Goal: Navigation & Orientation: Find specific page/section

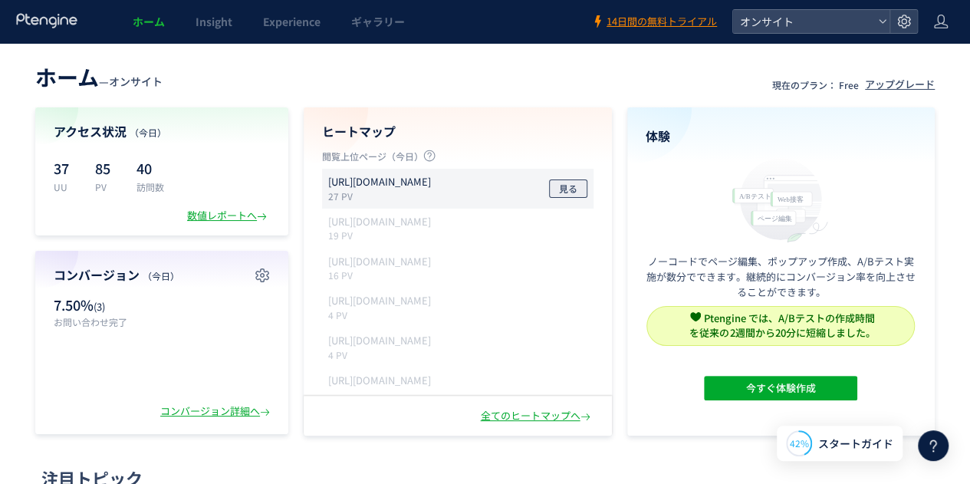
click at [568, 189] on span "見る" at bounding box center [568, 189] width 18 height 18
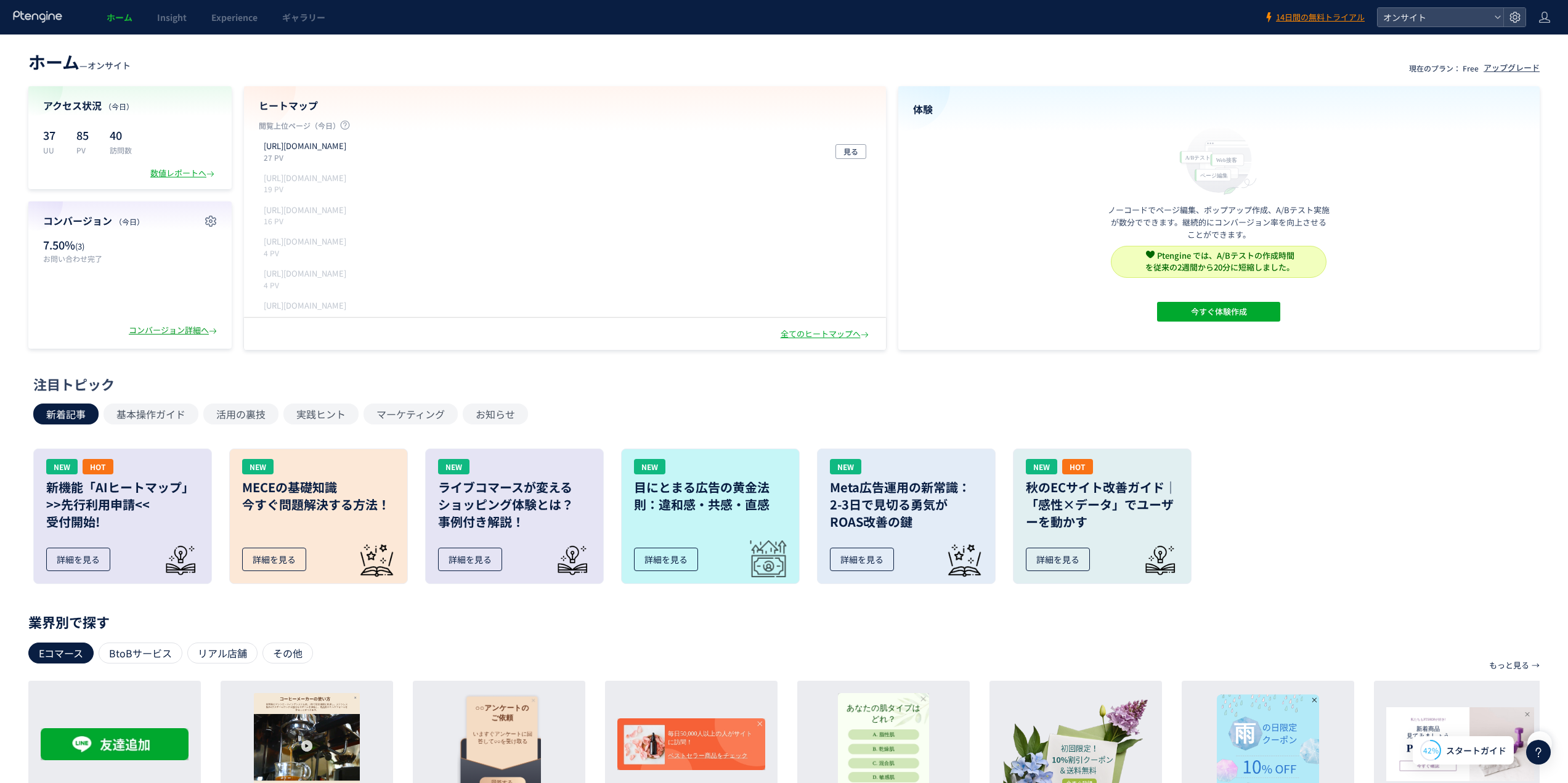
click at [173, 334] on div "コンバージョン詳細へ" at bounding box center [174, 330] width 91 height 12
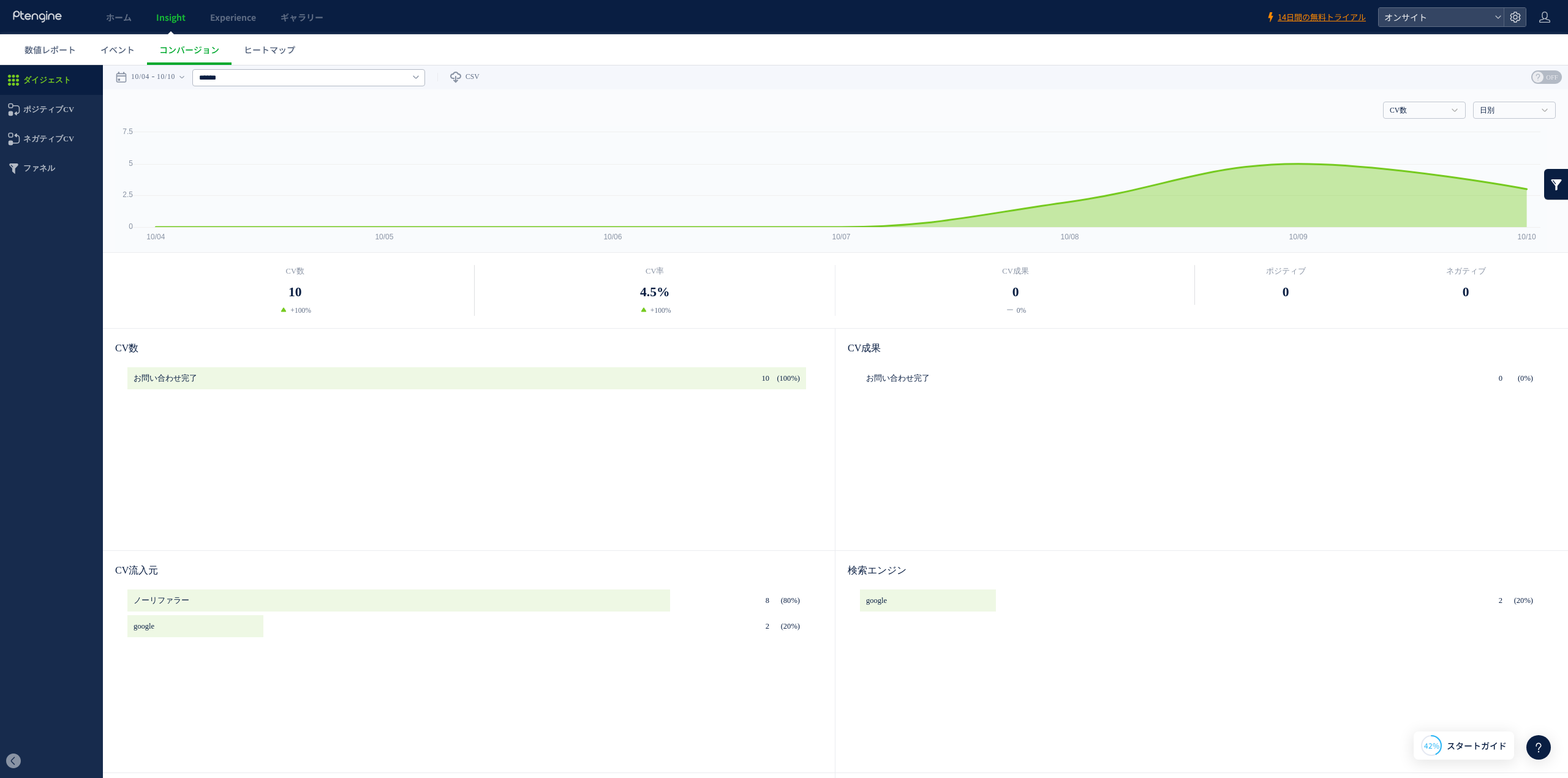
click at [293, 289] on span "10" at bounding box center [295, 292] width 14 height 20
click at [296, 83] on input "text" at bounding box center [309, 77] width 233 height 17
click at [296, 124] on link "お問い合わせ完了" at bounding box center [290, 124] width 176 height 16
click at [305, 74] on input "********" at bounding box center [309, 77] width 233 height 17
click at [301, 103] on link "すべてのCV" at bounding box center [290, 107] width 176 height 16
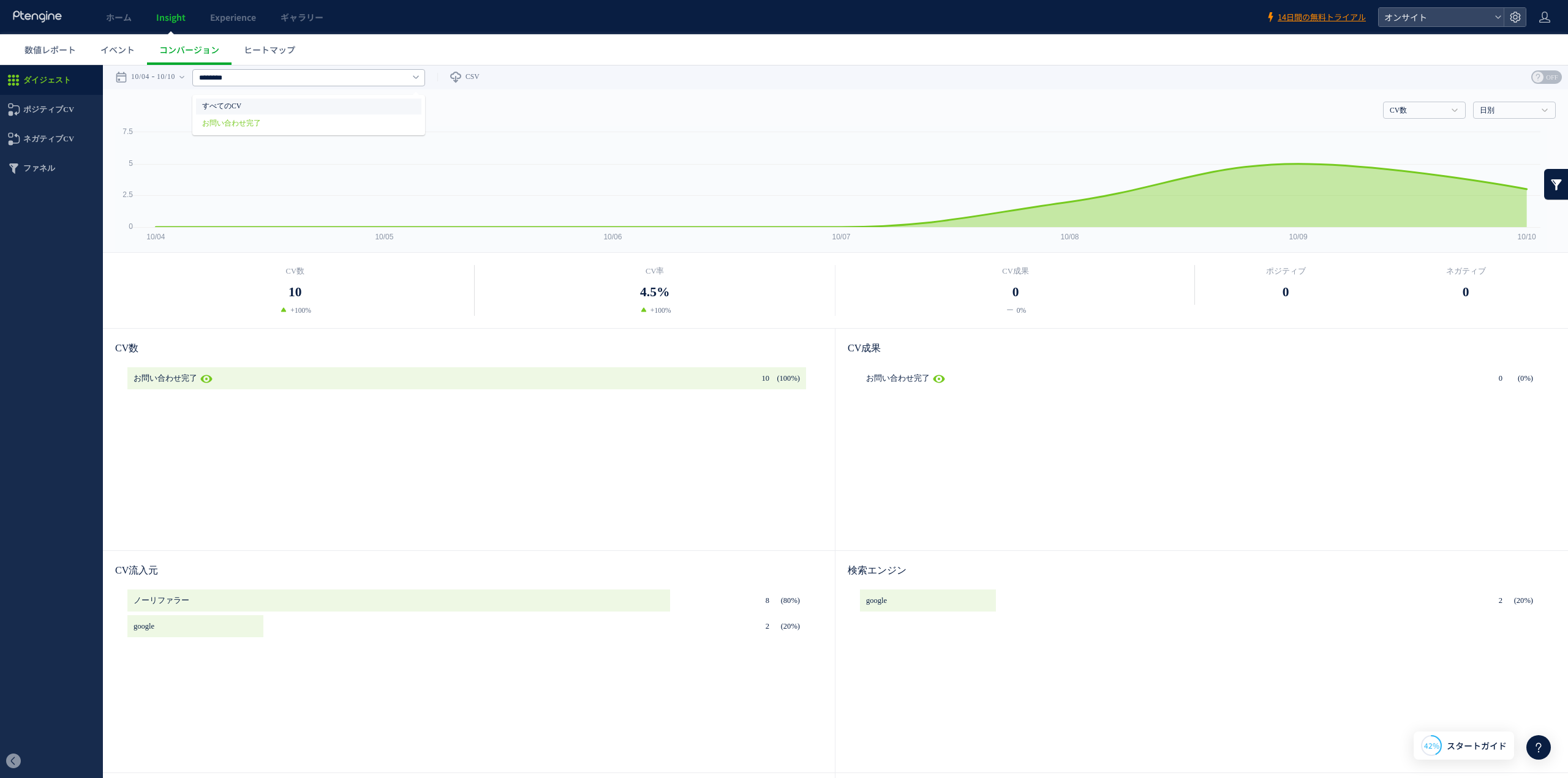
type input "******"
click at [128, 49] on span "イベント" at bounding box center [117, 49] width 34 height 12
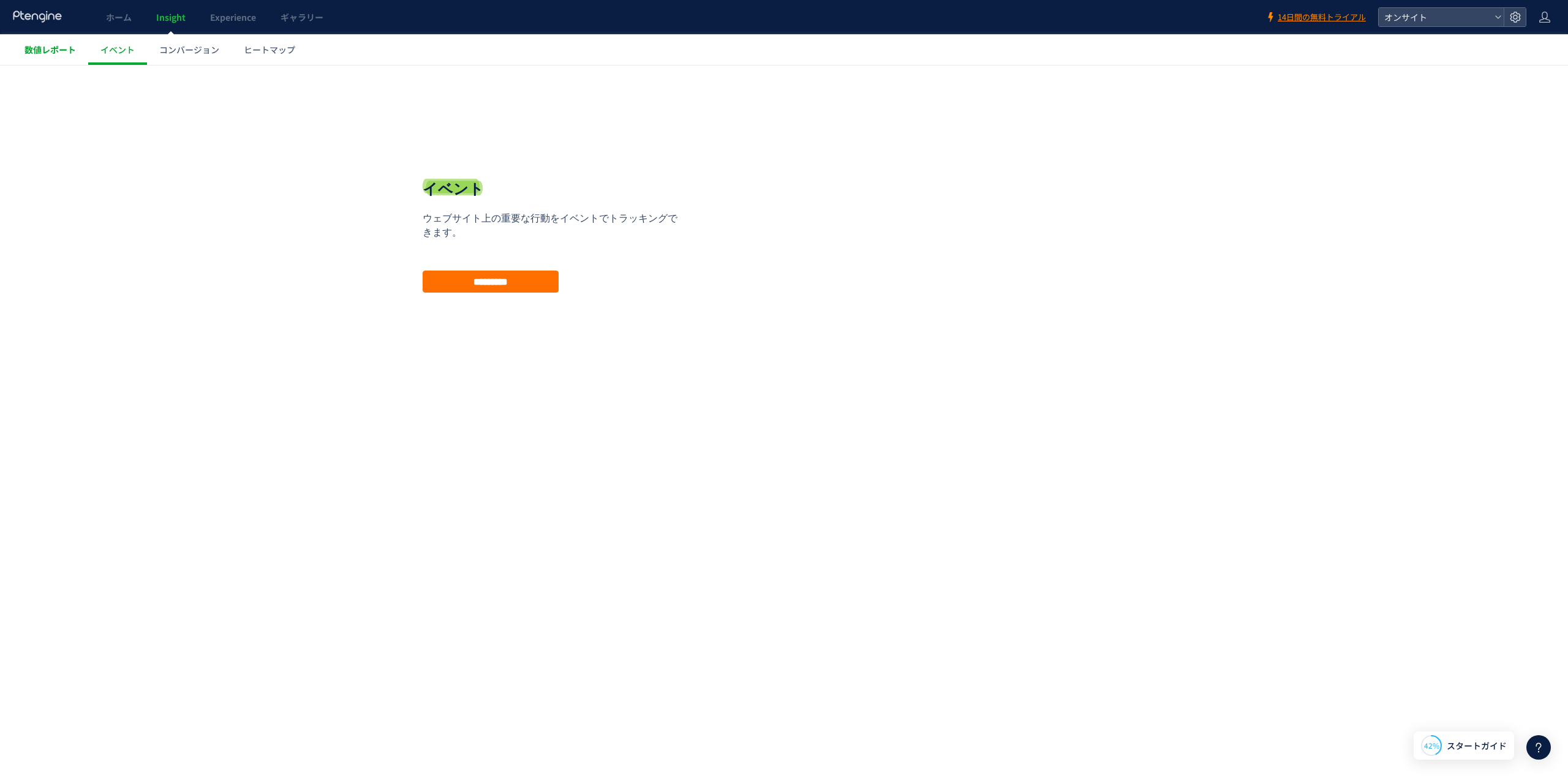
click at [69, 45] on span "数値レポート" at bounding box center [50, 49] width 51 height 12
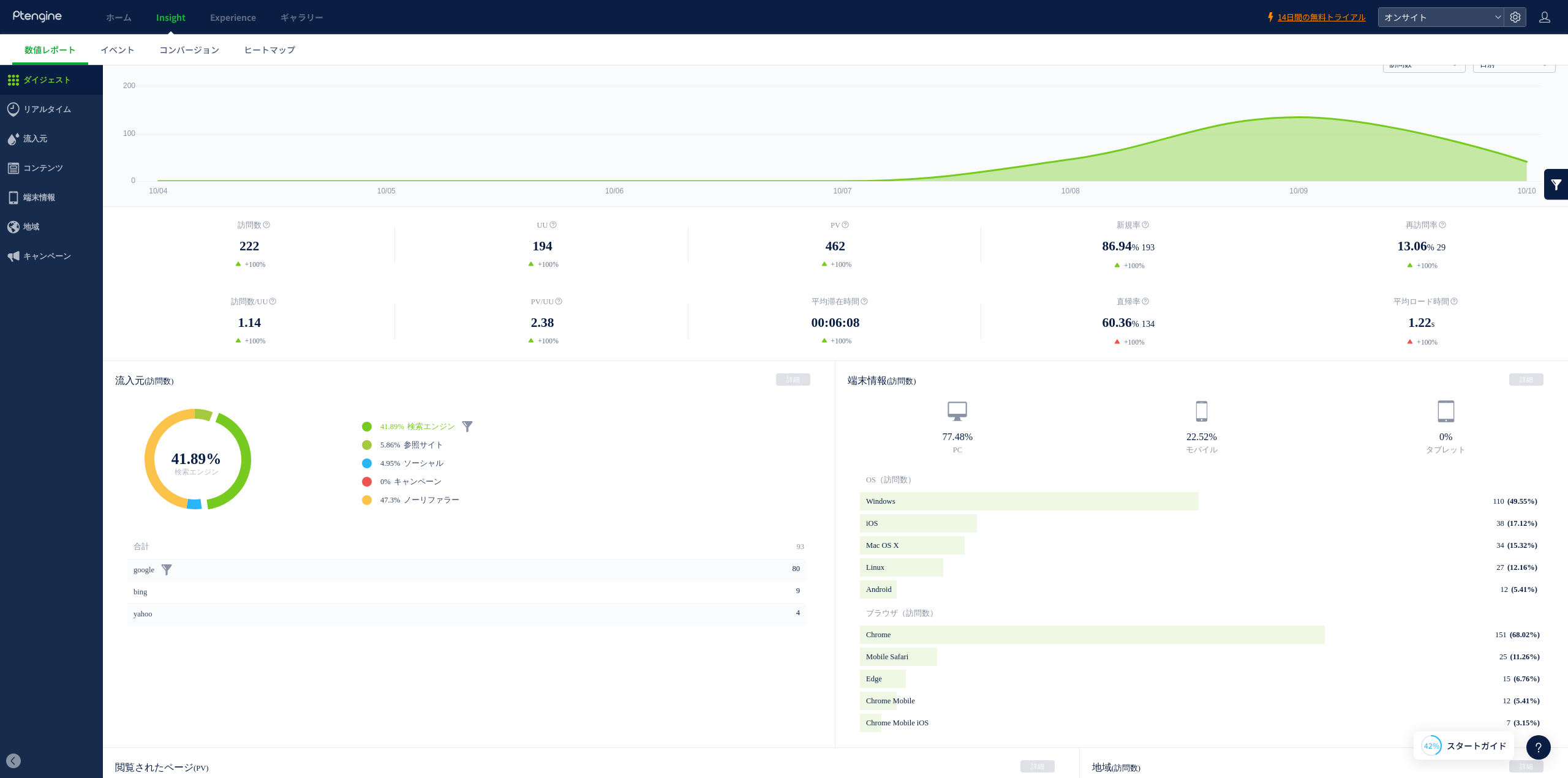
scroll to position [306, 0]
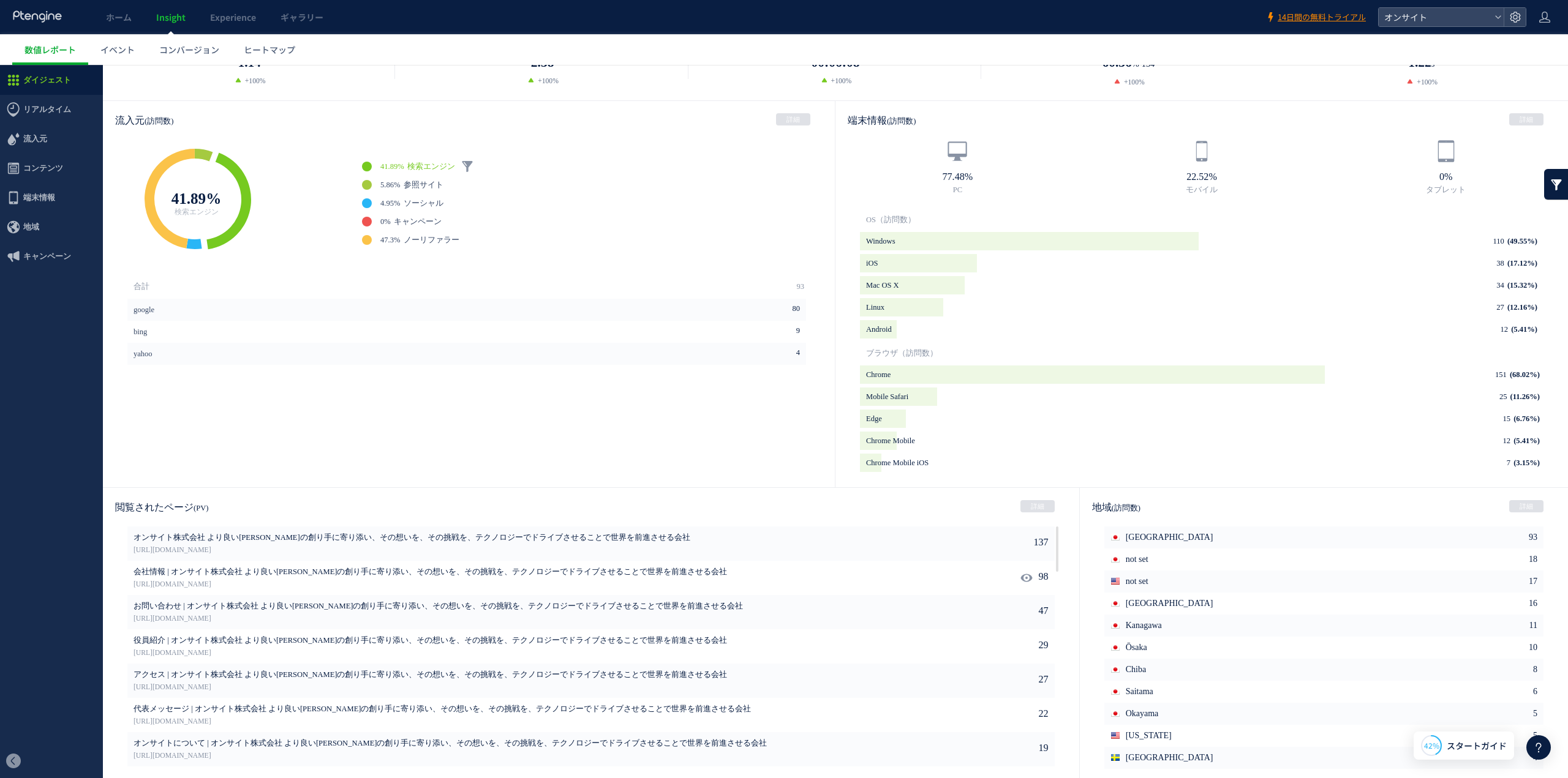
click at [460, 385] on span "会社情報 | オンサイト株式会社 より良い[PERSON_NAME]の創り手に寄り添い、その想いを、その挑戦を、テクノロジーでドライブさせることで世界を前進さ…" at bounding box center [536, 572] width 805 height 11
click at [774, 385] on use at bounding box center [1026, 578] width 12 height 10
type input "**********"
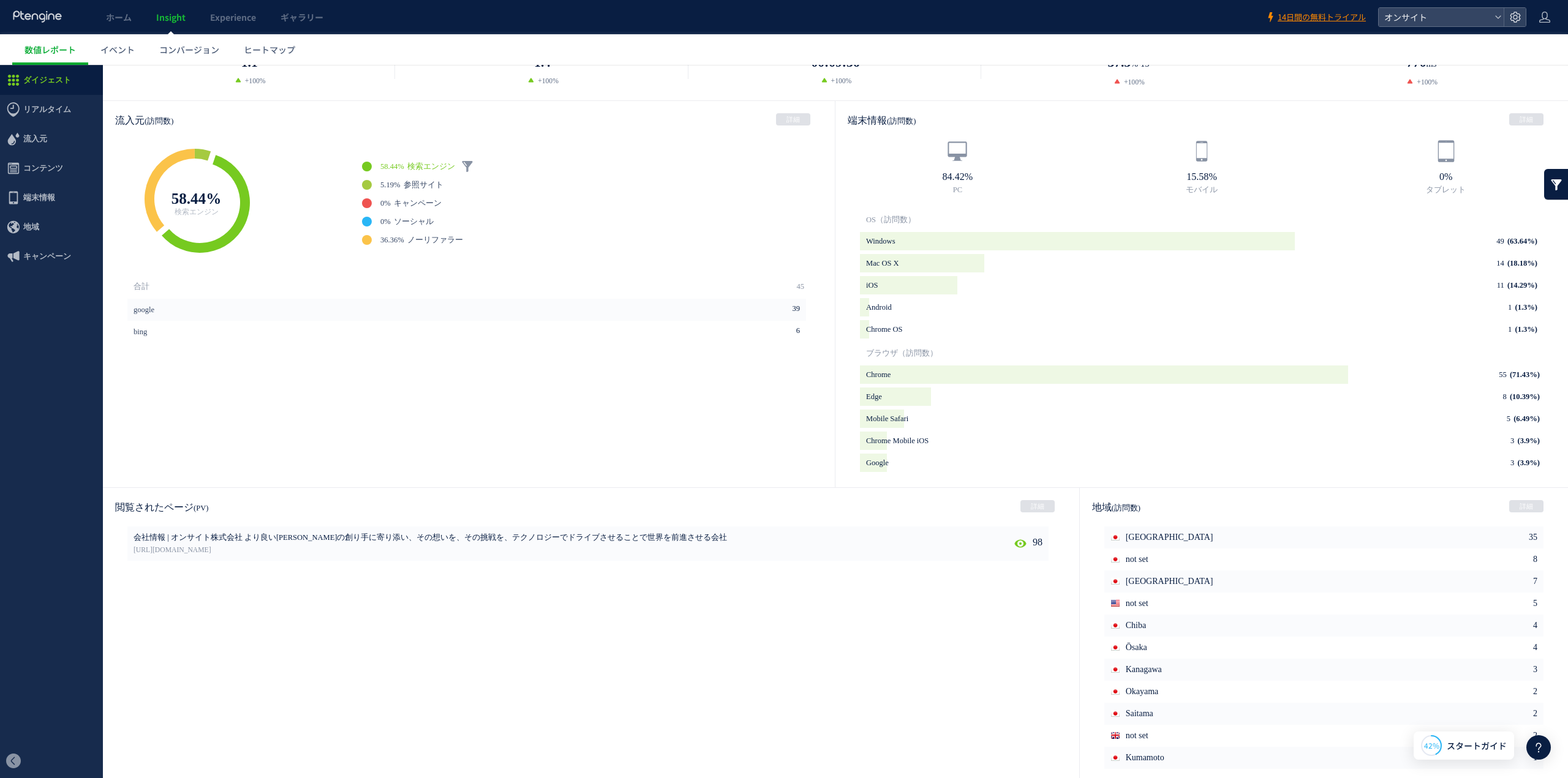
click at [774, 385] on icon at bounding box center [1020, 543] width 12 height 12
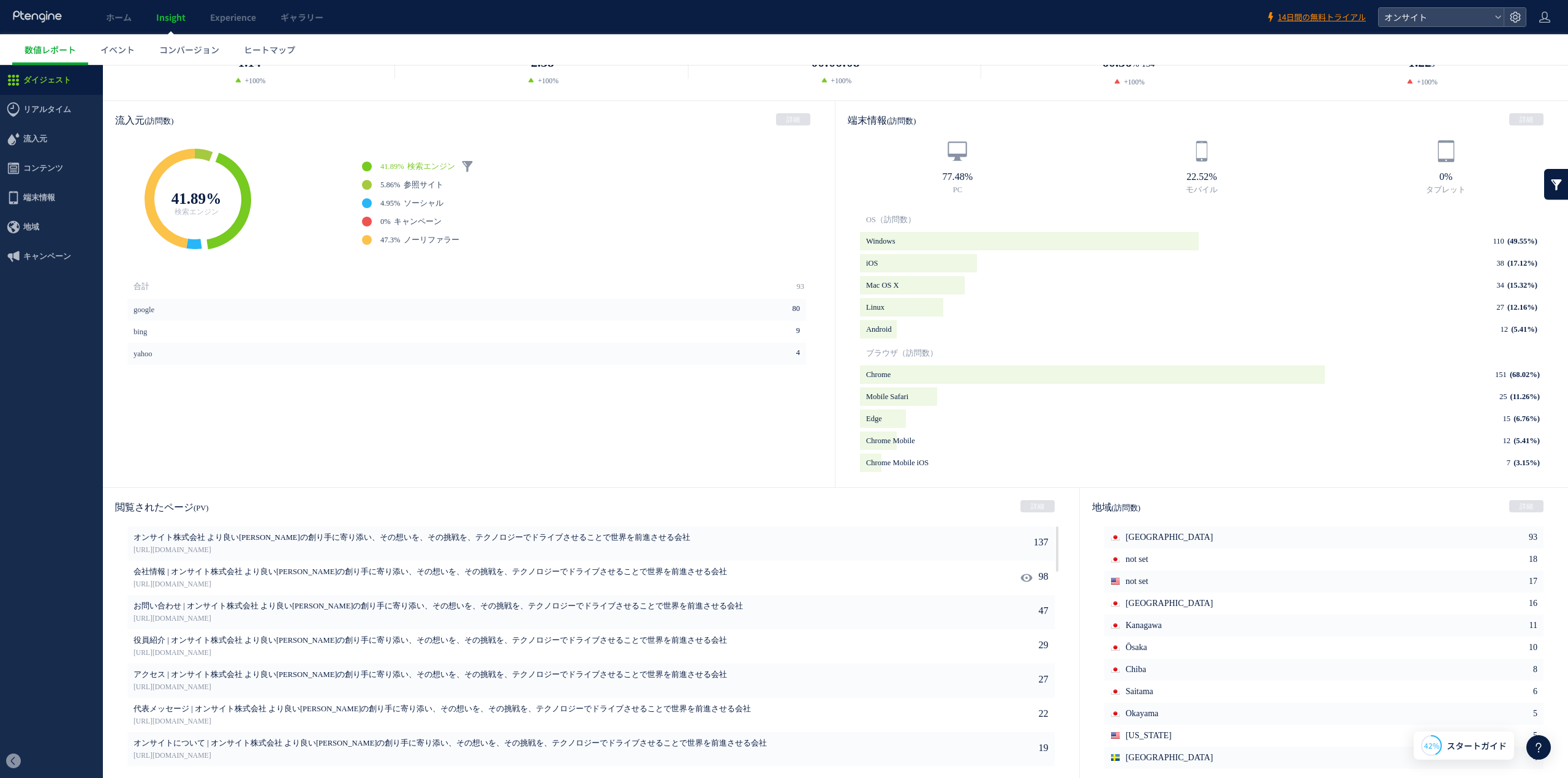
click at [774, 385] on icon at bounding box center [1026, 578] width 12 height 12
type input "**********"
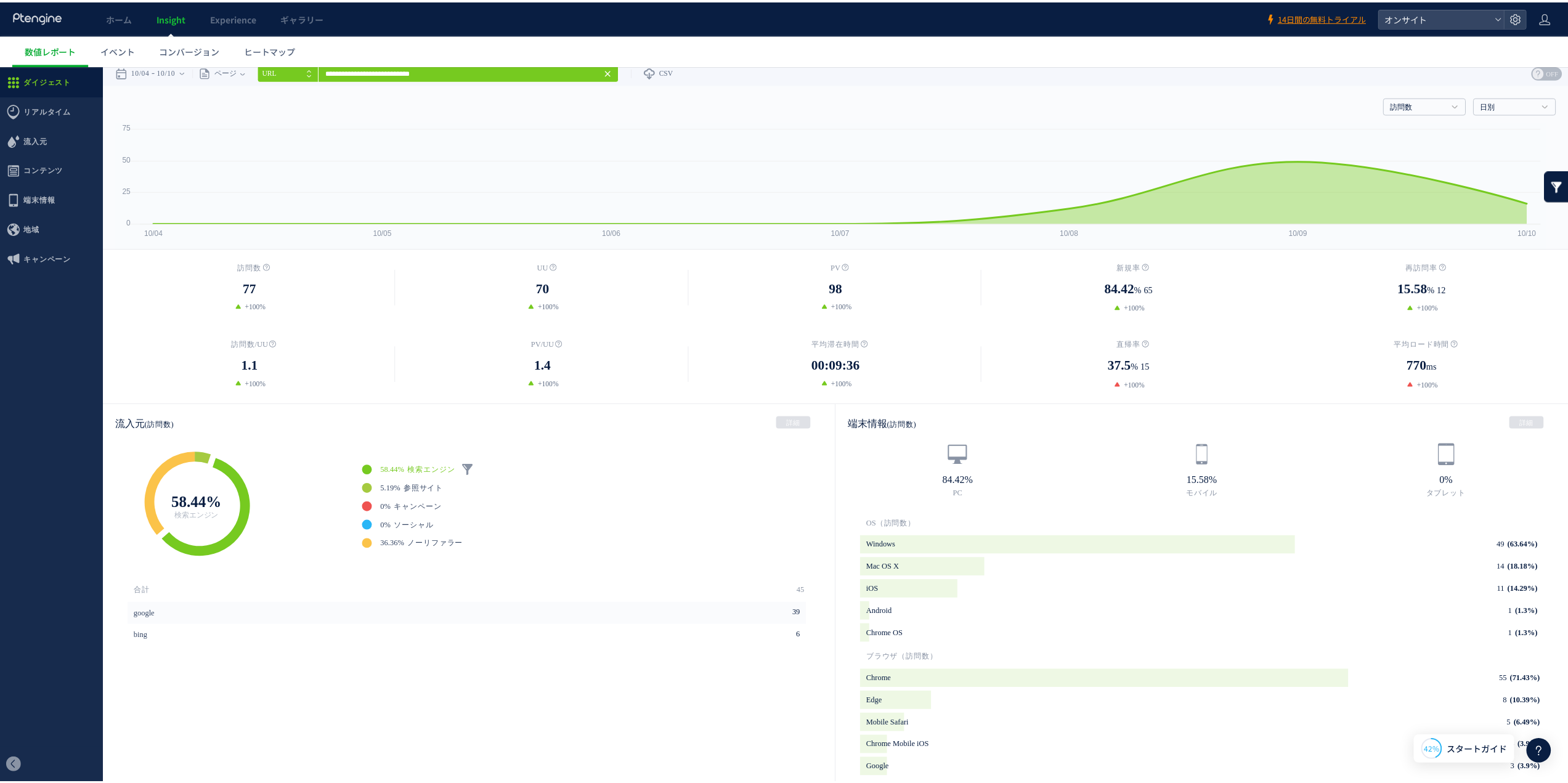
scroll to position [0, 0]
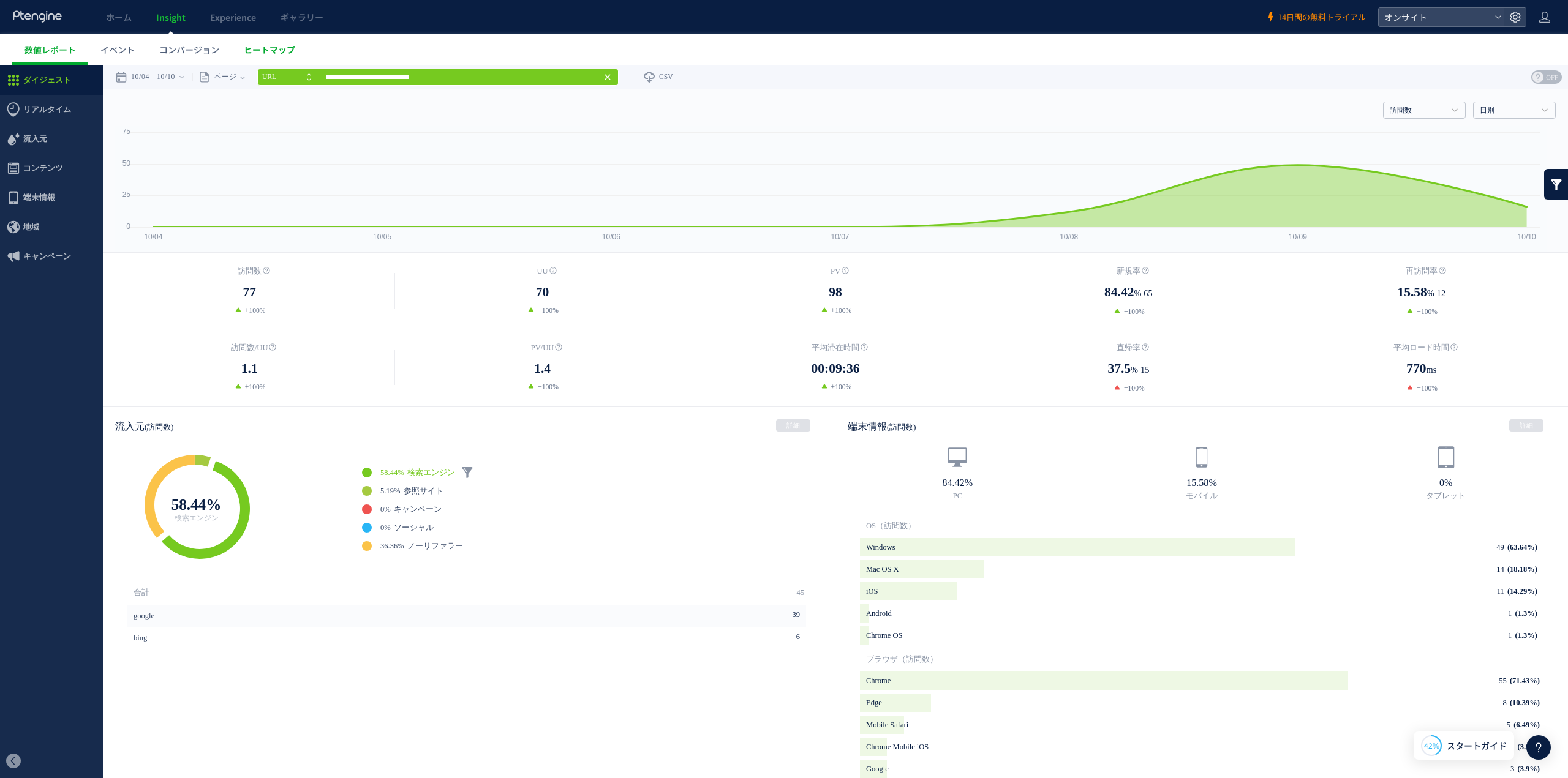
click at [259, 53] on span "ヒートマップ" at bounding box center [269, 49] width 51 height 12
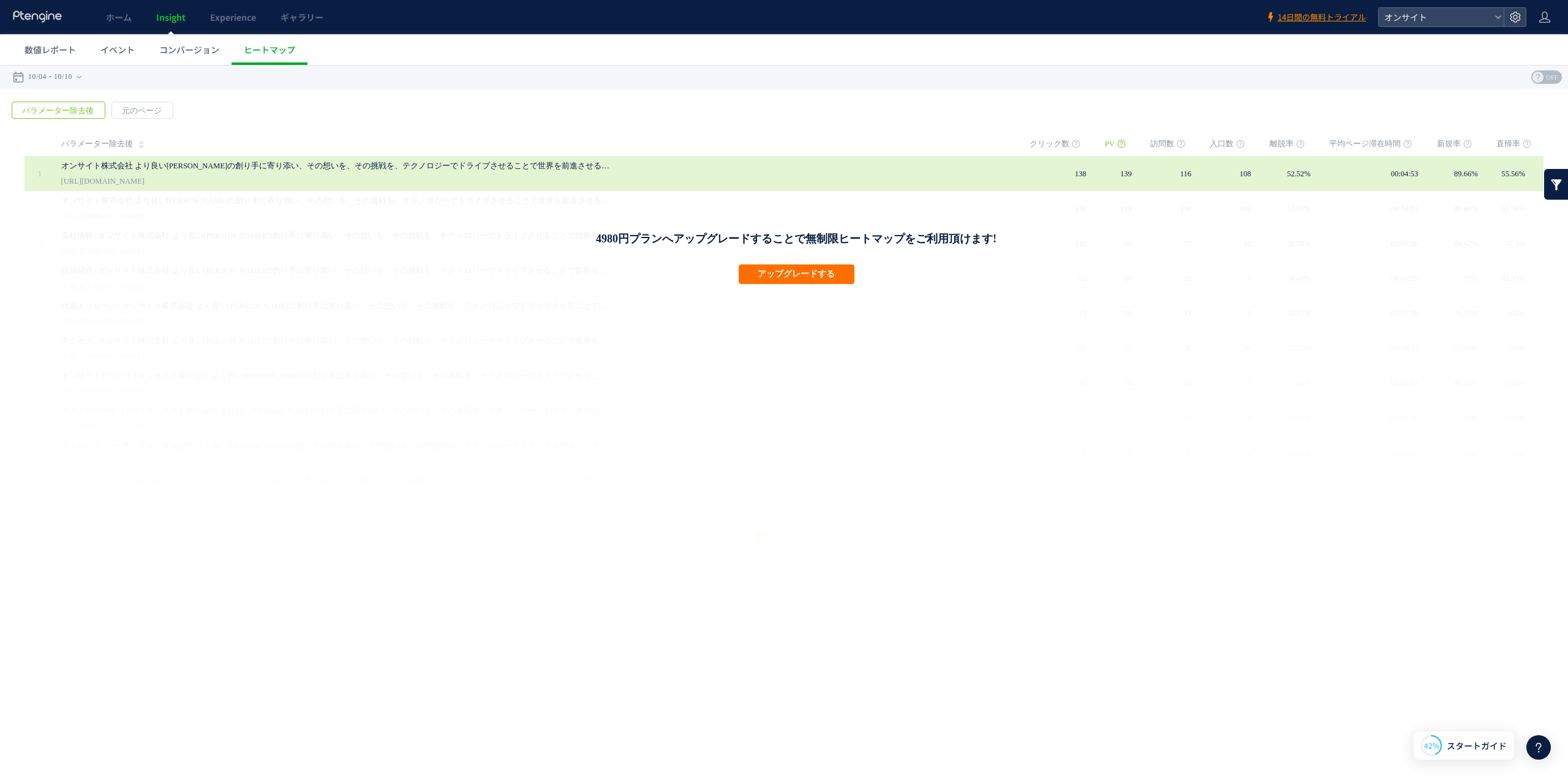
click at [404, 160] on link "オンサイト株式会社 より良い[PERSON_NAME]の創り手に寄り添い、その想いを、その挑戦を、テクノロジーでドライブさせることで世界を前進させる会社" at bounding box center [337, 166] width 551 height 14
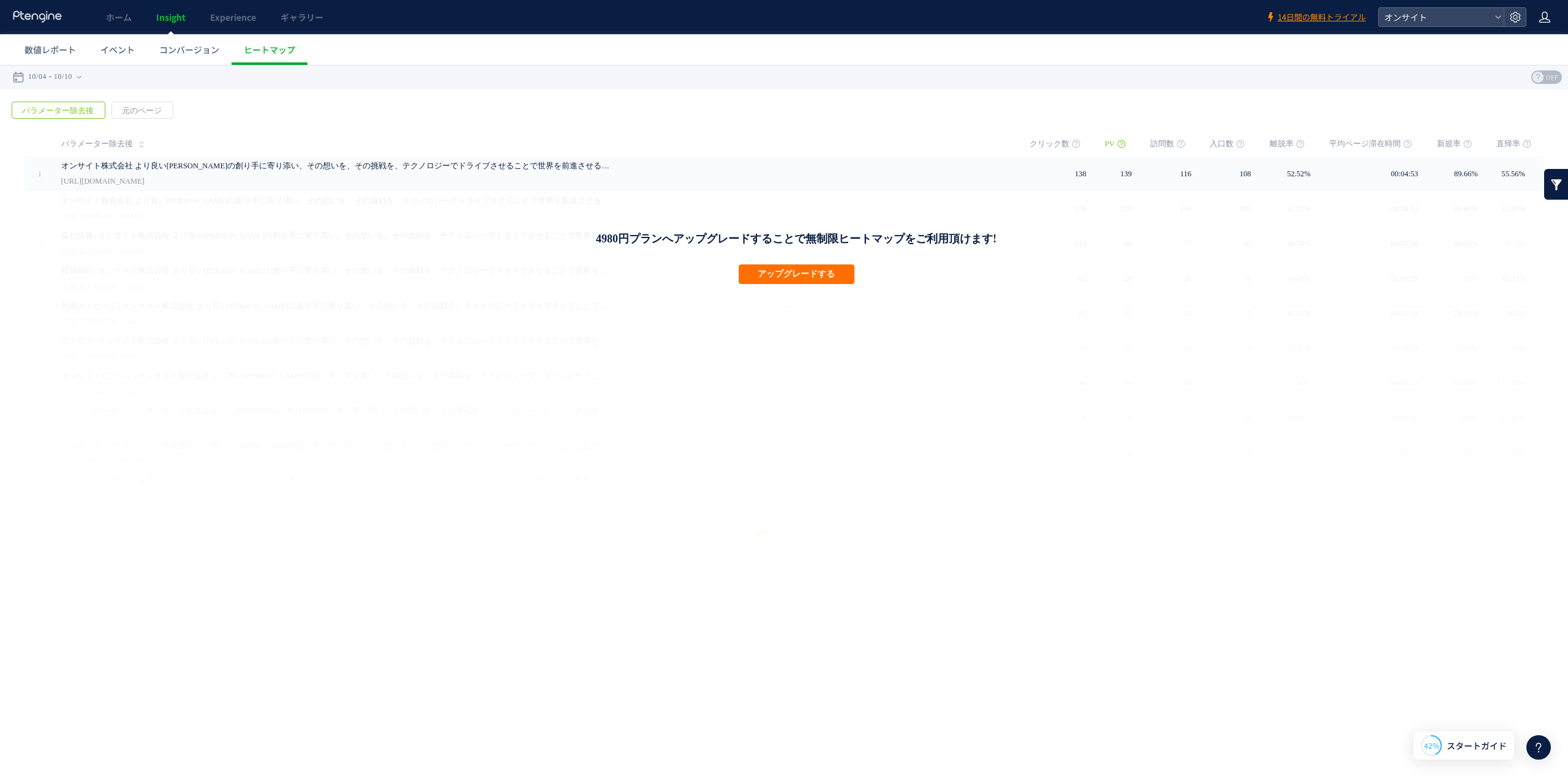
click at [774, 18] on use at bounding box center [1545, 18] width 11 height 11
click at [774, 20] on div "オンサイト" at bounding box center [1441, 17] width 125 height 18
click at [774, 17] on icon at bounding box center [1515, 17] width 12 height 12
click at [774, 34] on div "ホーム Insight Experience ギャラリー" at bounding box center [632, 17] width 1265 height 34
click at [259, 52] on span "ヒートマップ" at bounding box center [269, 49] width 51 height 12
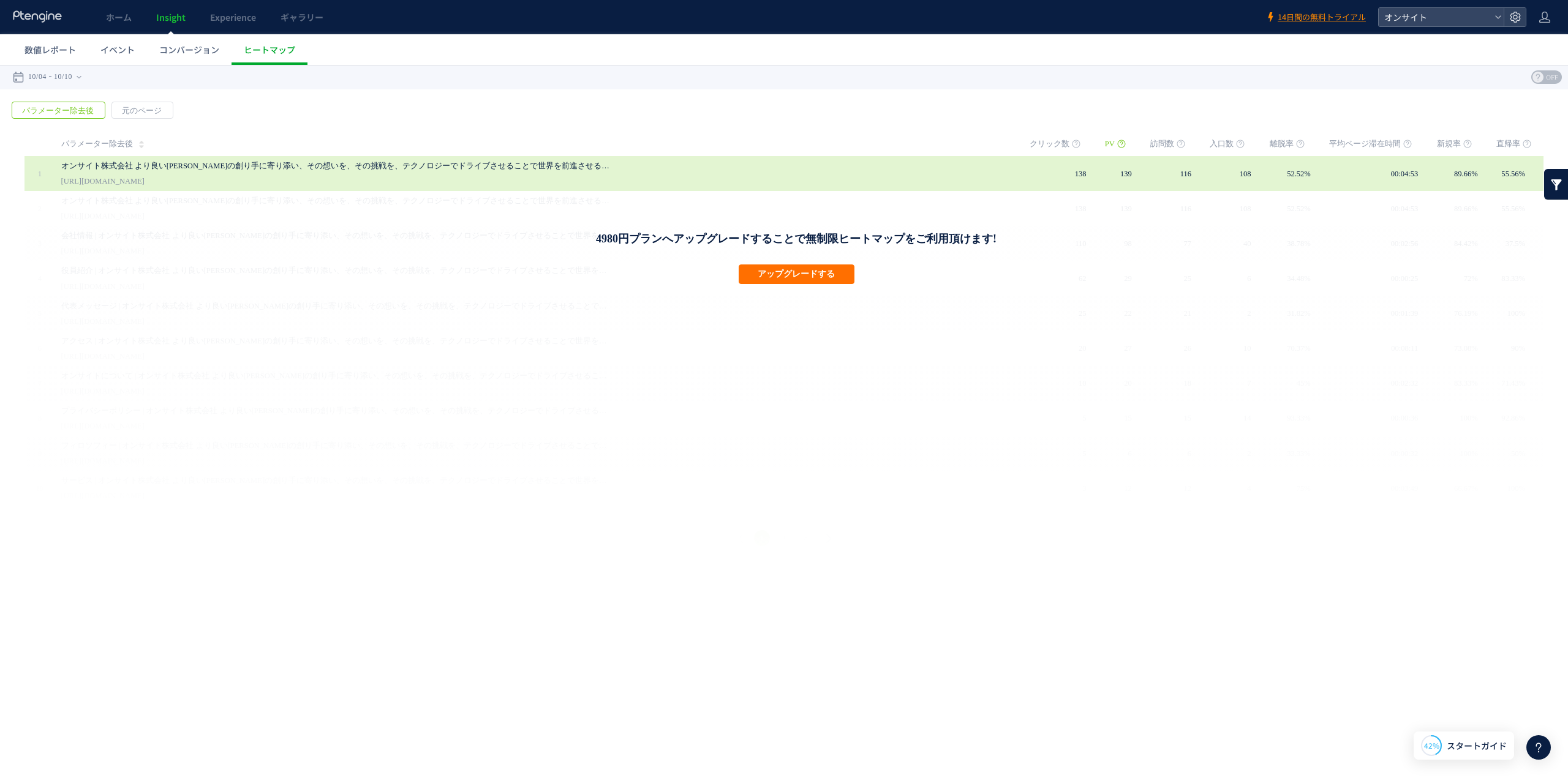
click at [325, 172] on link "オンサイト株式会社 より良い[PERSON_NAME]の創り手に寄り添い、その想いを、その挑戦を、テクノロジーでドライブさせることで世界を前進させる会社" at bounding box center [337, 166] width 551 height 14
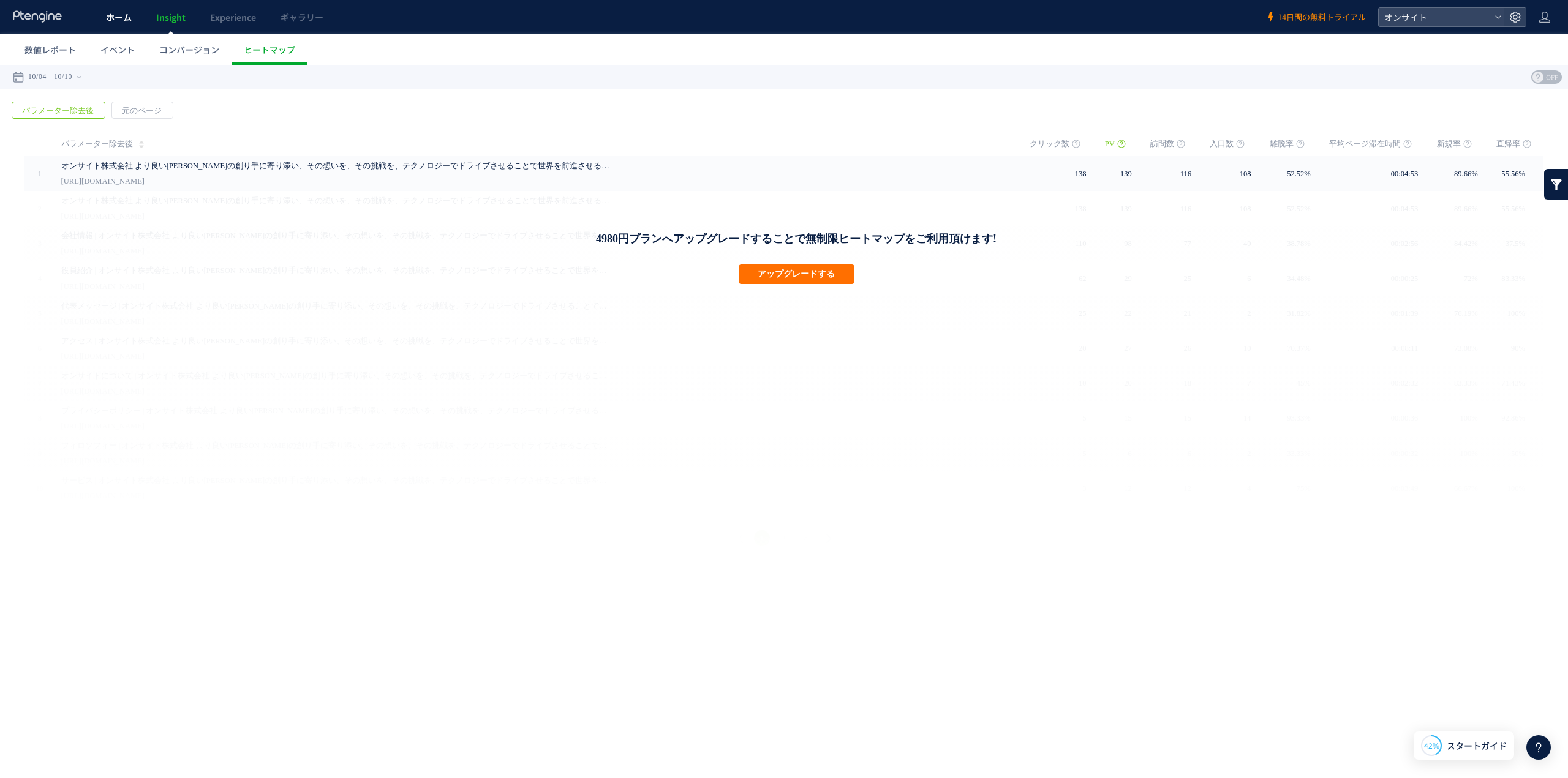
click at [129, 20] on span "ホーム" at bounding box center [119, 17] width 26 height 12
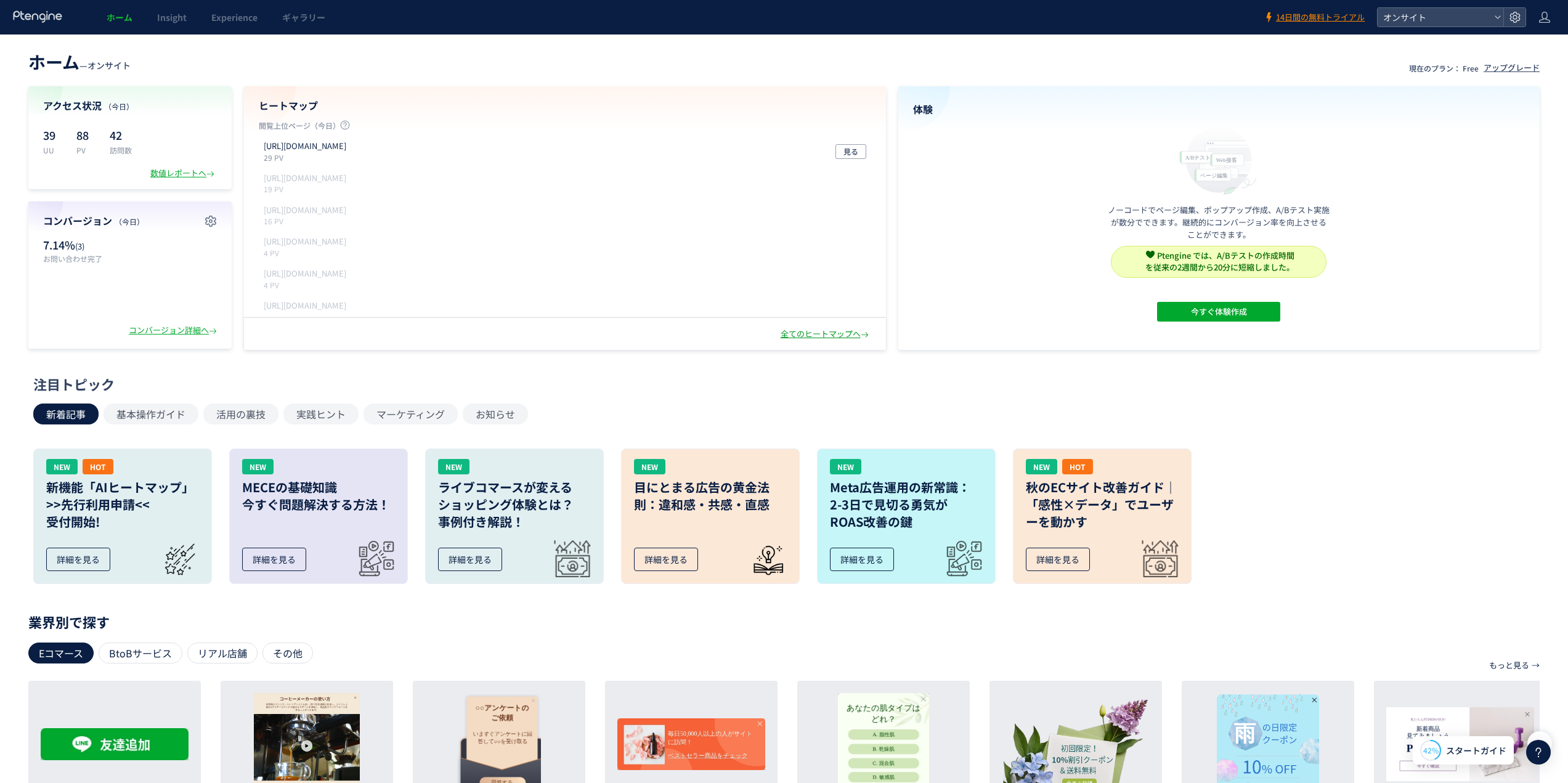
click at [779, 336] on div "全てのヒートマップへ" at bounding box center [826, 334] width 91 height 12
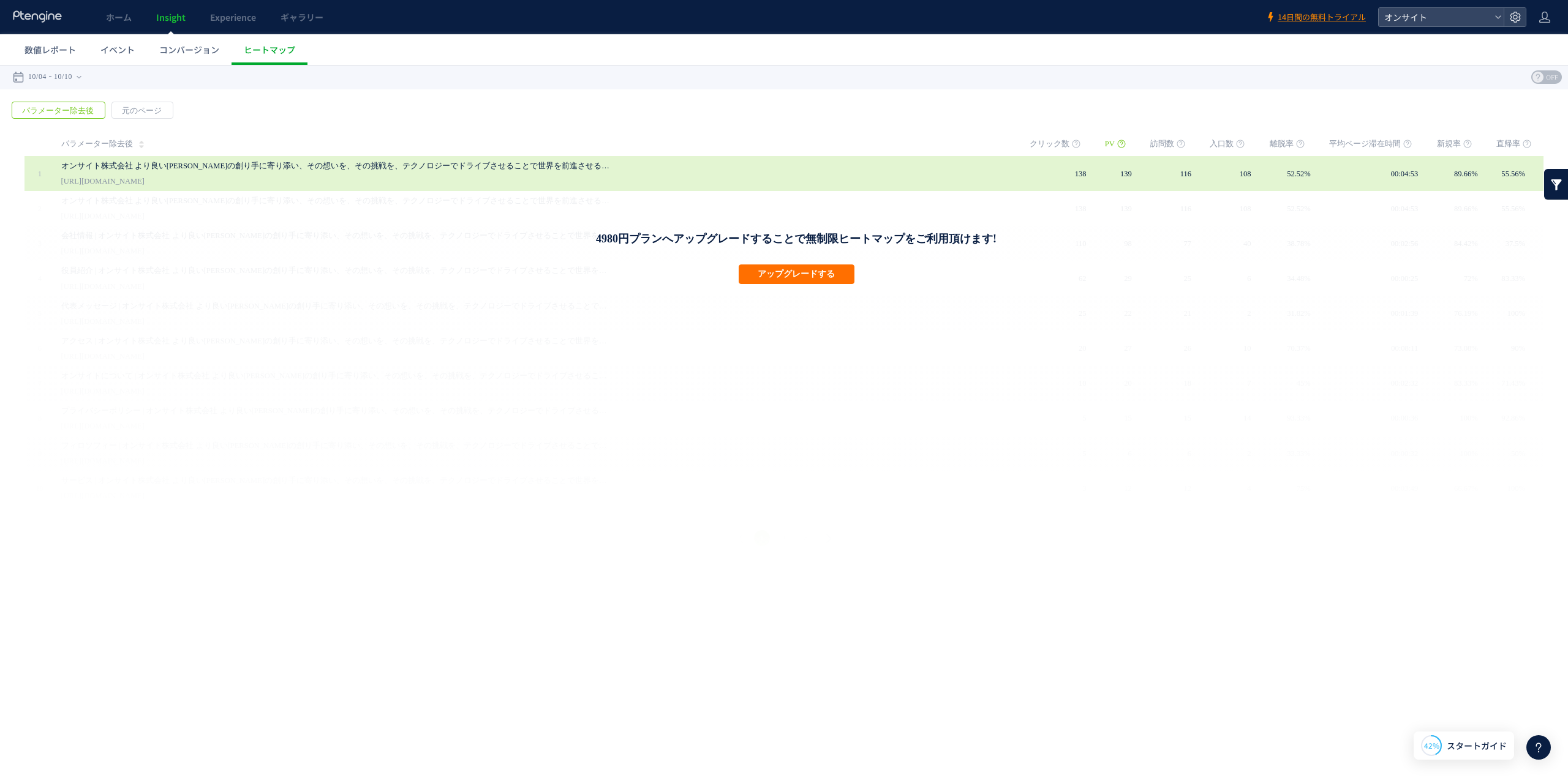
click at [432, 168] on link "オンサイト株式会社 より良い[PERSON_NAME]の創り手に寄り添い、その想いを、その挑戦を、テクノロジーでドライブさせることで世界を前進させる会社" at bounding box center [337, 166] width 551 height 14
